Goal: Information Seeking & Learning: Learn about a topic

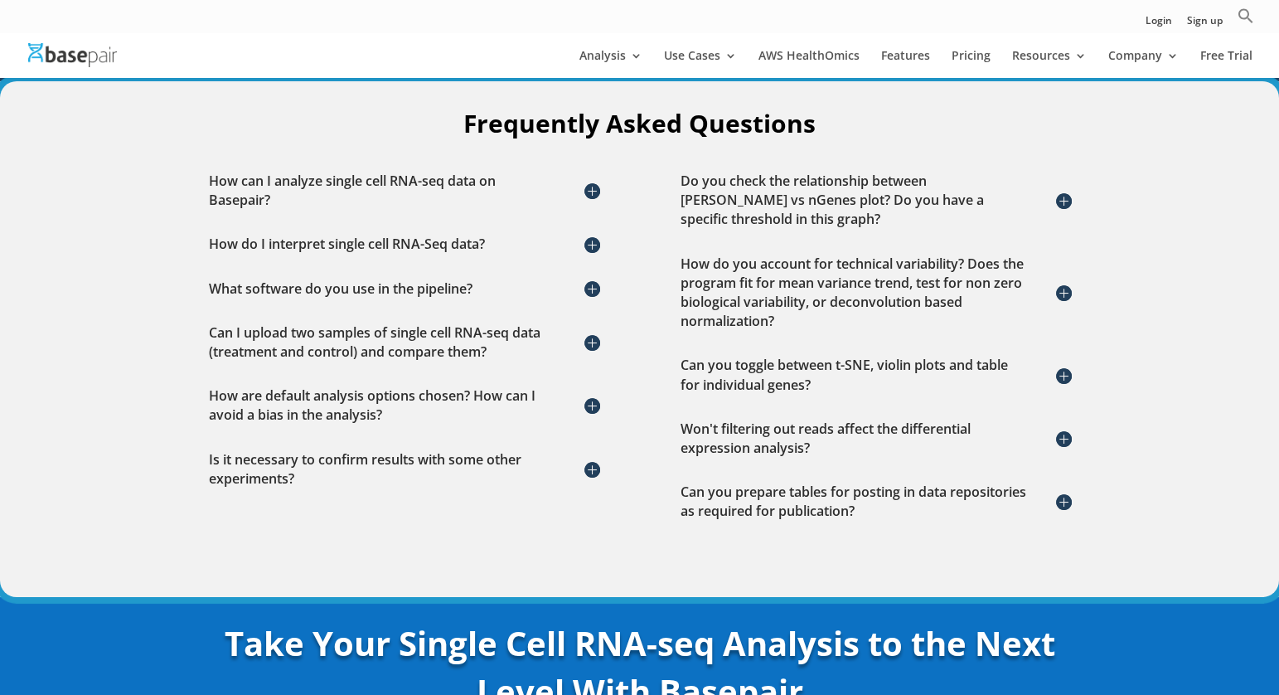
scroll to position [2422, 0]
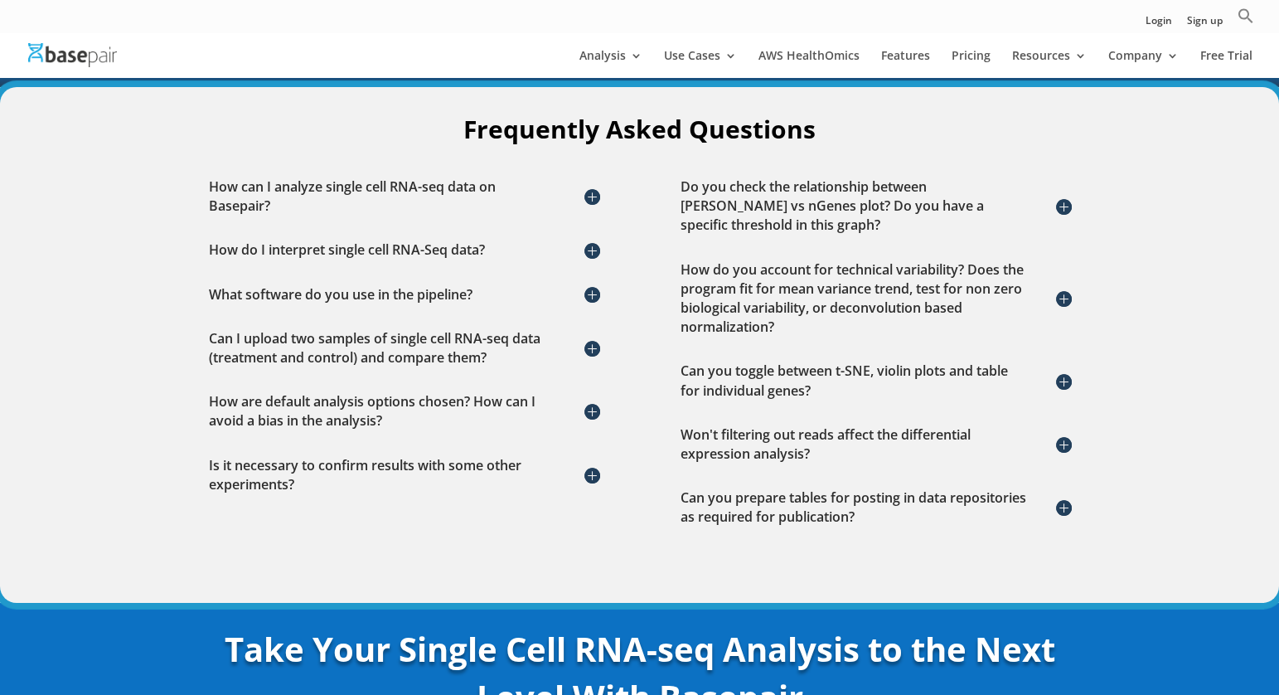
click at [392, 177] on h5 "How can I analyze single cell RNA-seq data on Basepair?" at bounding box center [404, 196] width 390 height 38
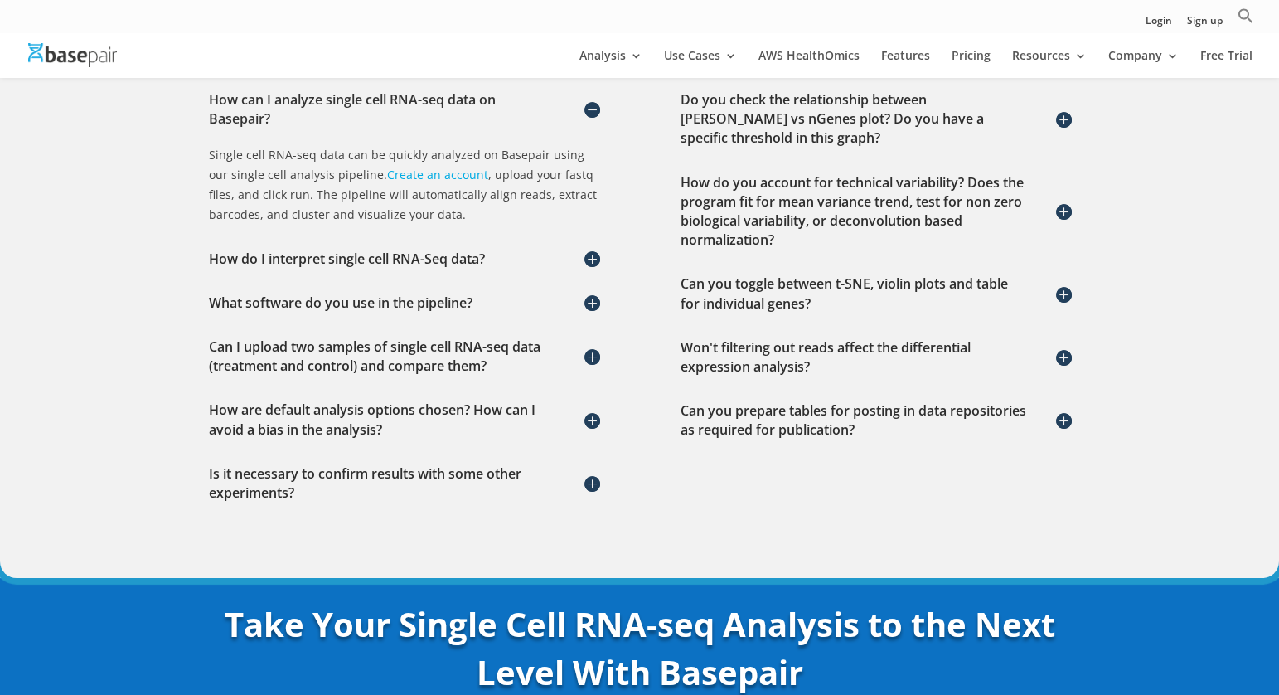
scroll to position [2516, 0]
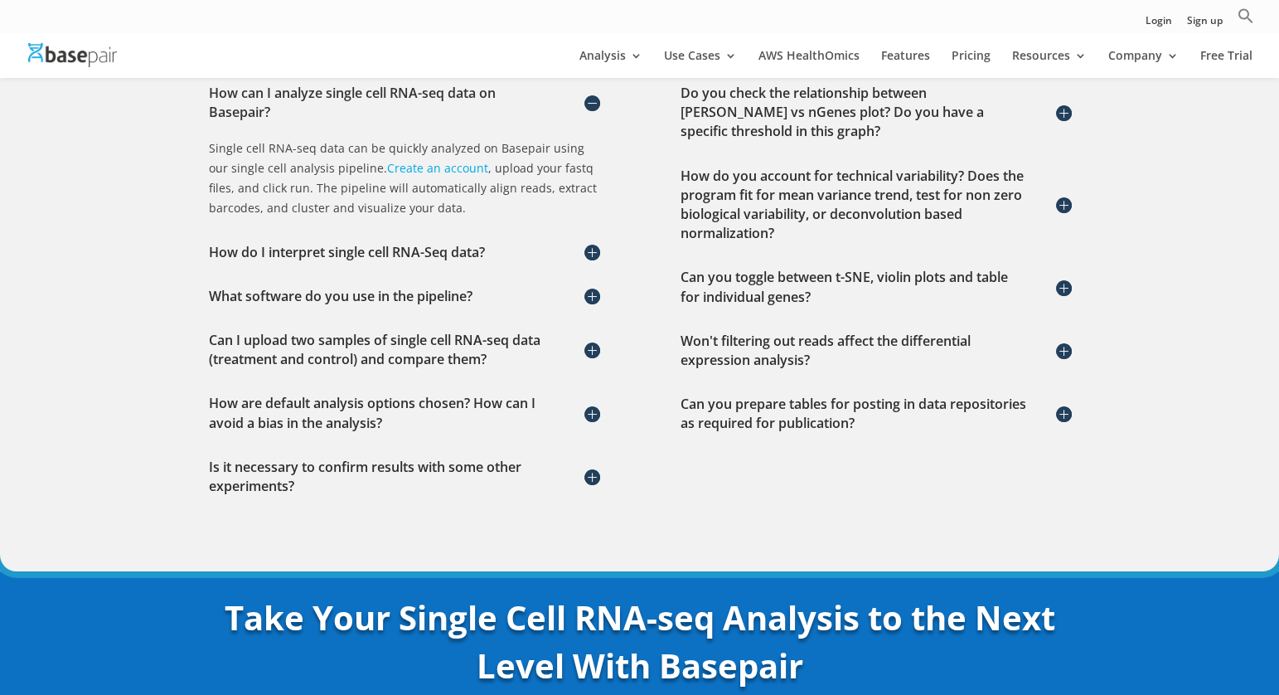
click at [382, 295] on div "What software do you use in the pipeline? Our single cell RNA-seq pipeline uses…" at bounding box center [403, 296] width 423 height 52
click at [387, 287] on h5 "What software do you use in the pipeline?" at bounding box center [404, 296] width 390 height 19
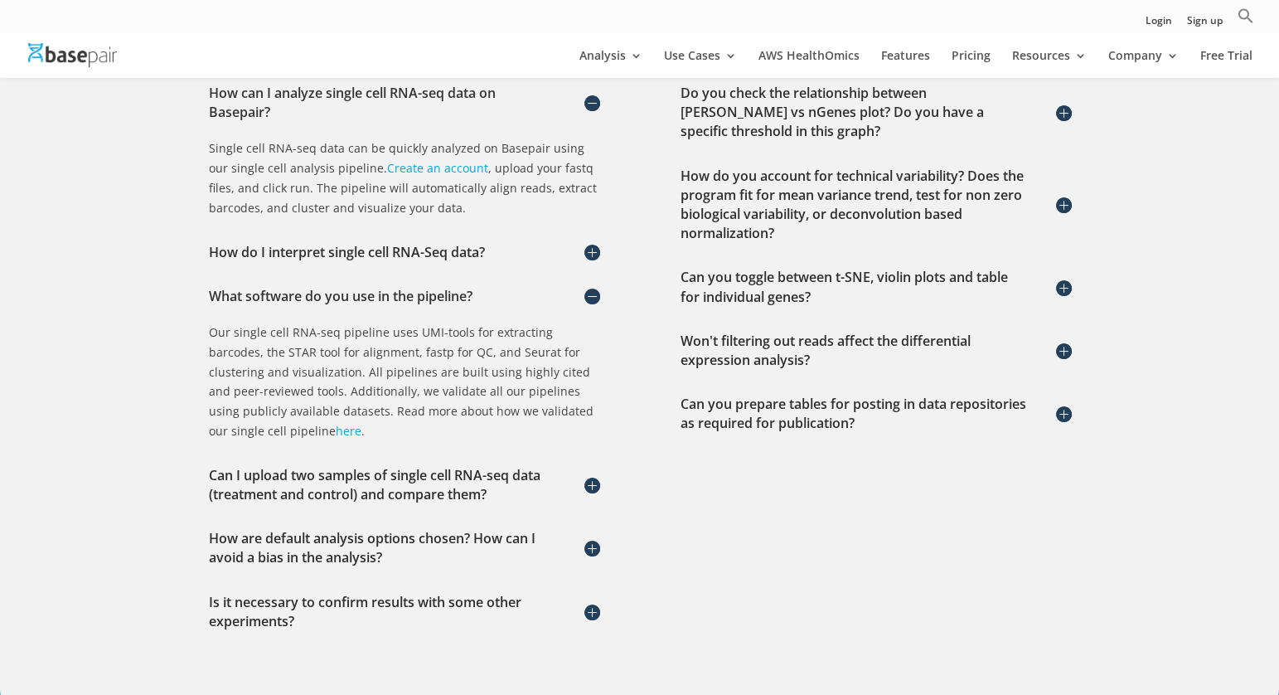
click at [350, 529] on h5 "How are default analysis options chosen? How can I avoid a bias in the analysis?" at bounding box center [404, 548] width 390 height 38
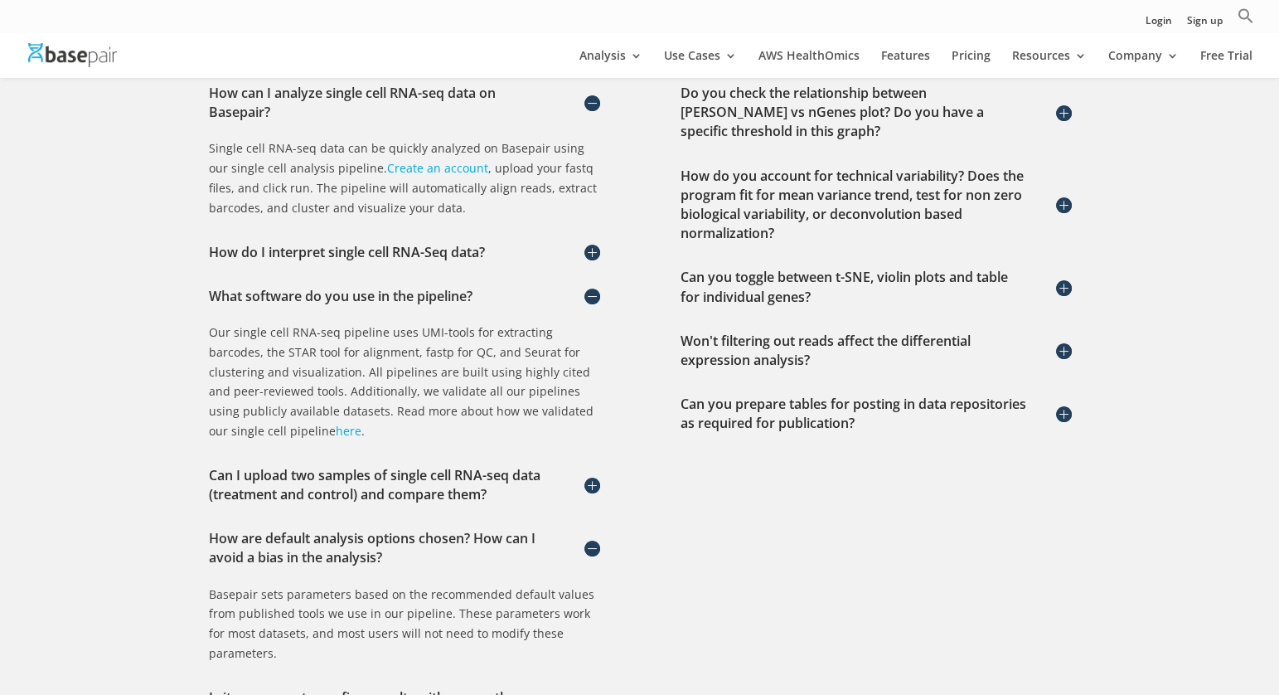
click at [351, 473] on h5 "Can I upload two samples of single cell RNA-seq data (treatment and control) an…" at bounding box center [404, 485] width 390 height 38
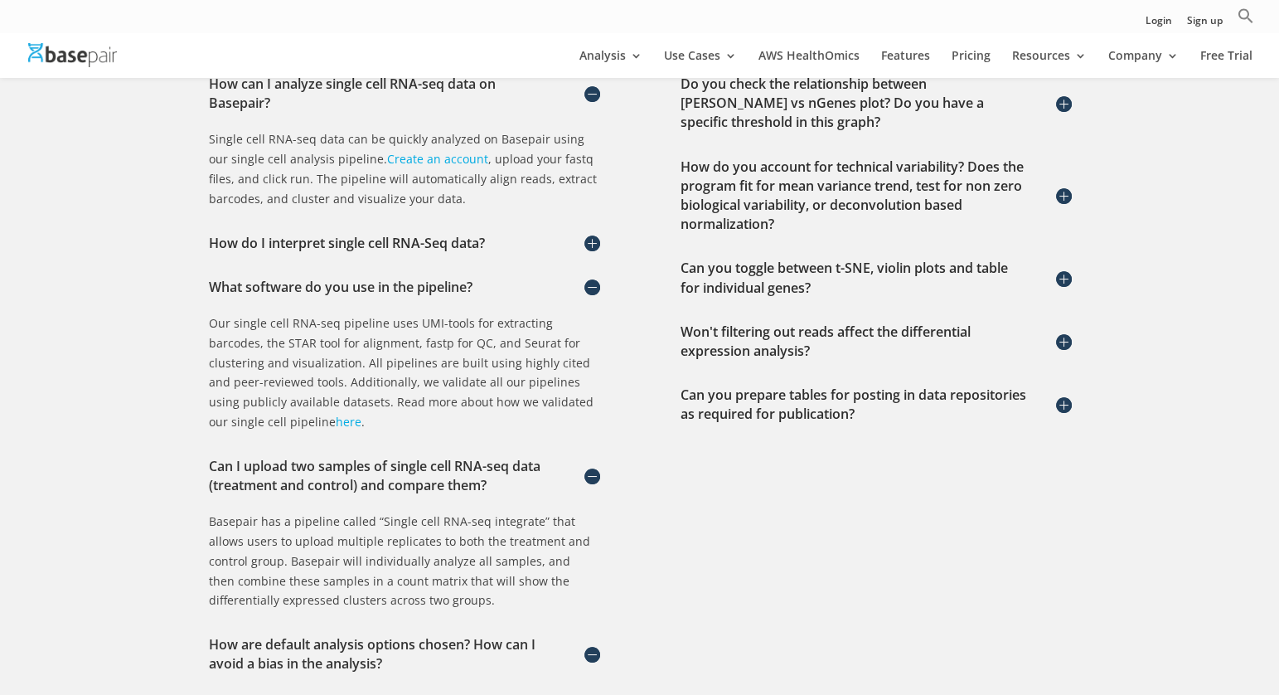
scroll to position [2527, 0]
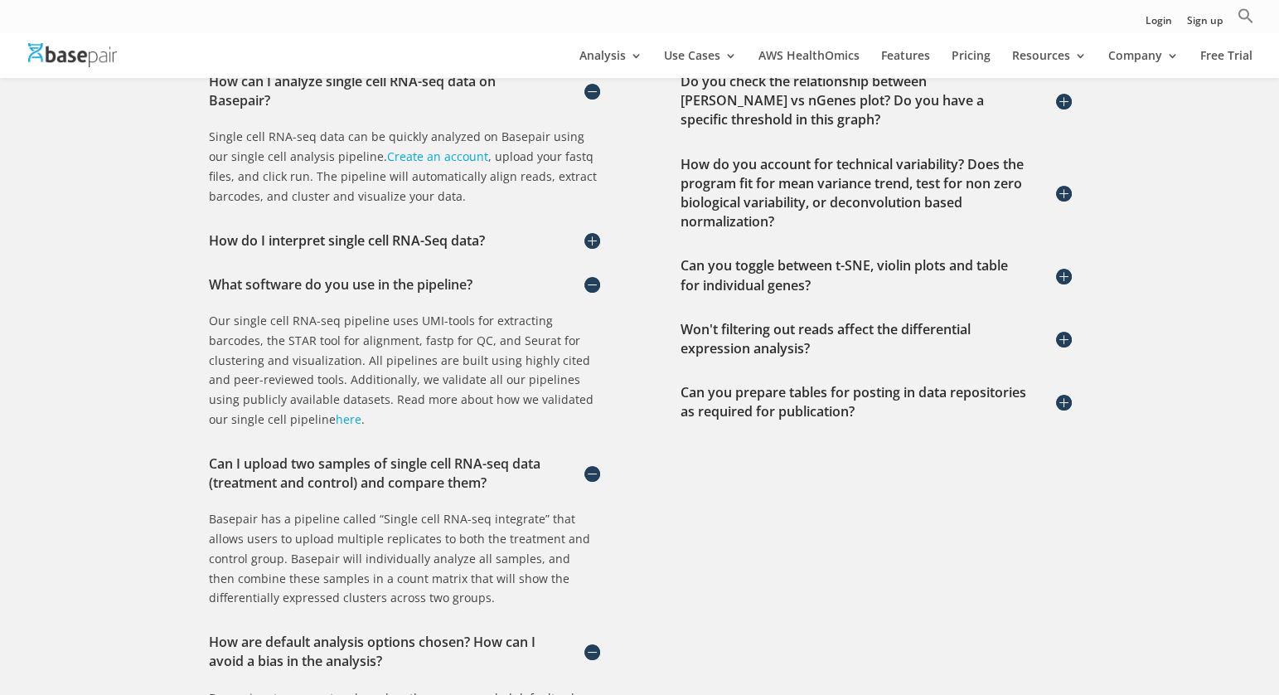
click at [336, 411] on link "here" at bounding box center [349, 419] width 26 height 16
